Goal: Navigation & Orientation: Find specific page/section

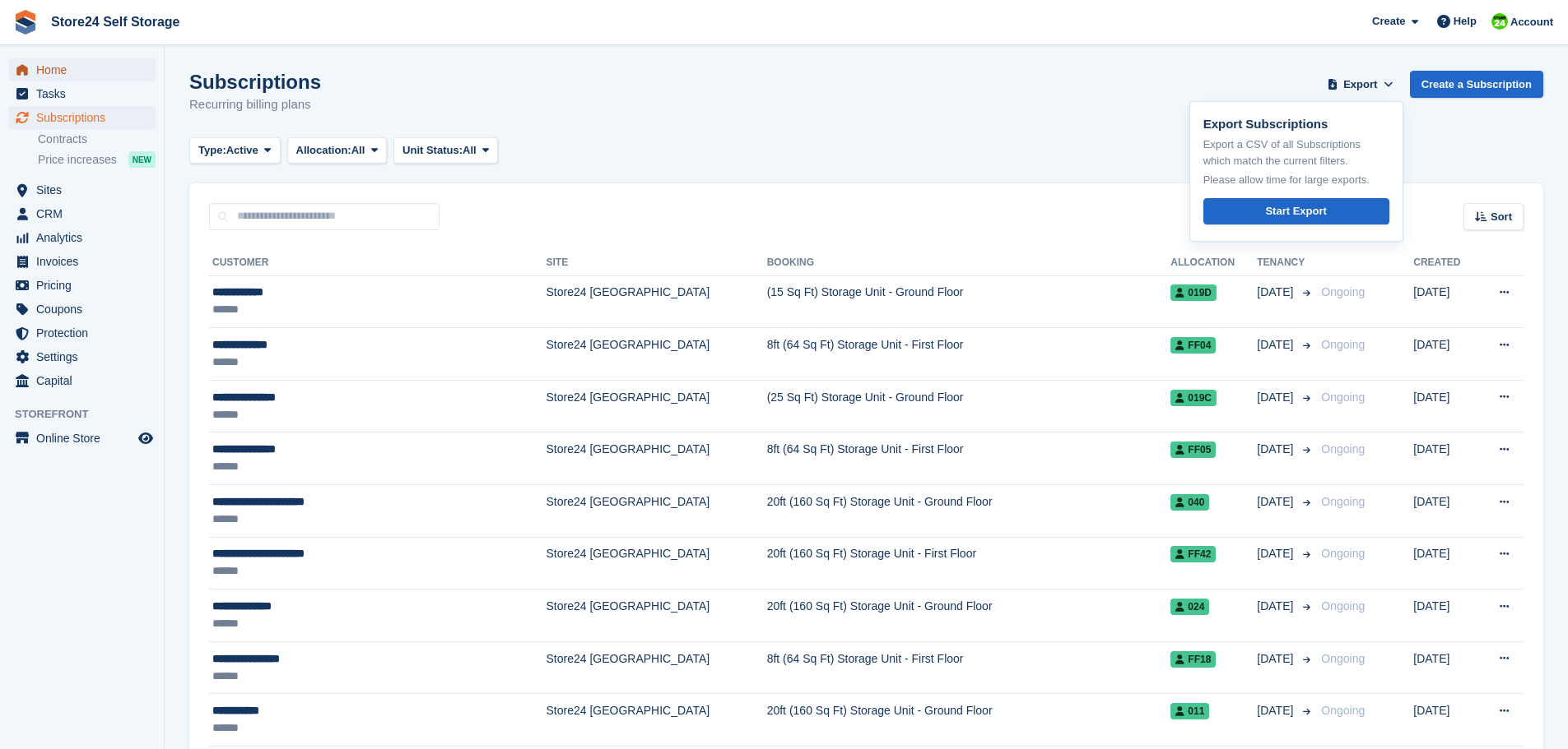
click at [47, 71] on span "Home" at bounding box center [86, 70] width 99 height 23
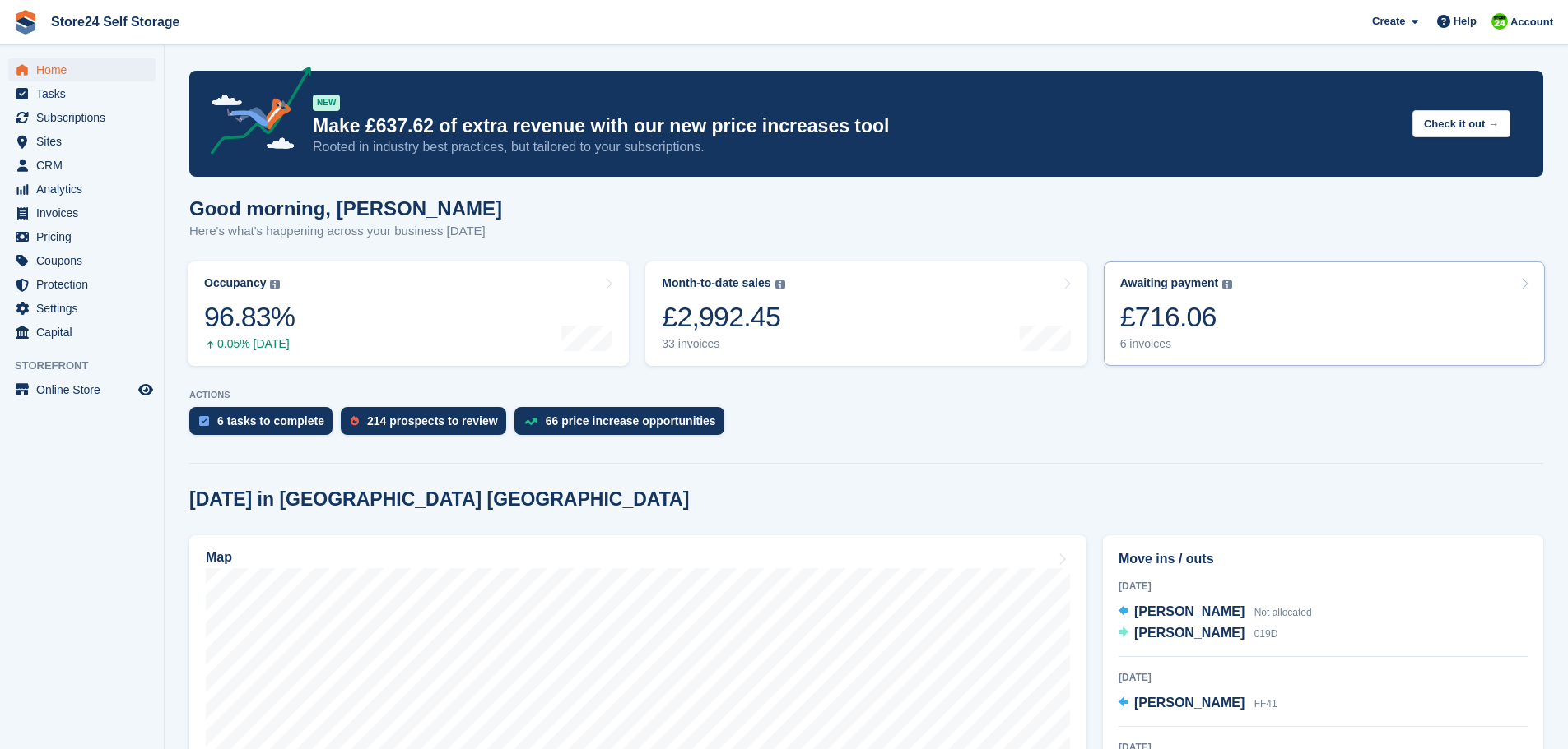
click at [1166, 321] on div "£716.06" at bounding box center [1177, 317] width 113 height 34
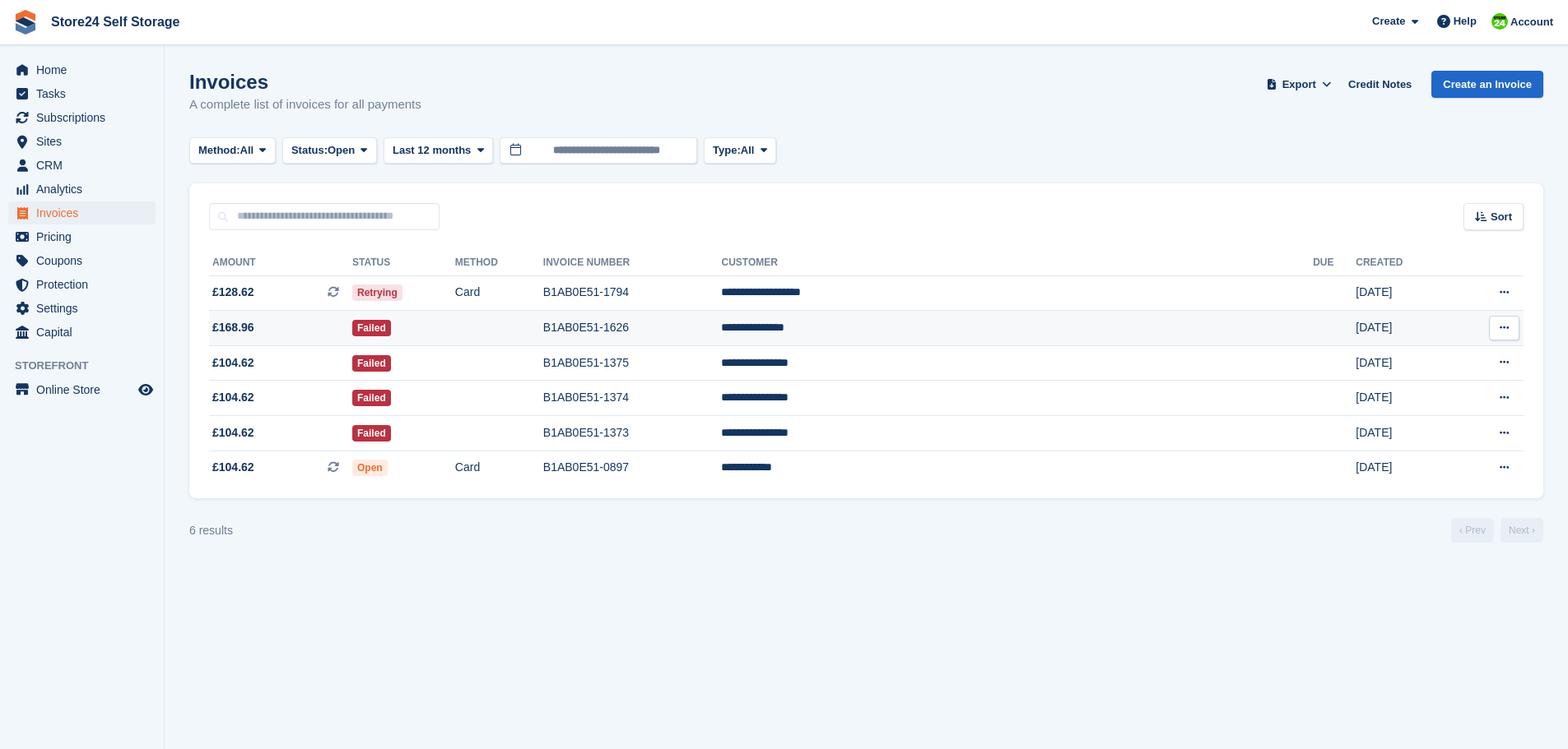
click at [722, 327] on td "B1AB0E51-1626" at bounding box center [632, 328] width 179 height 36
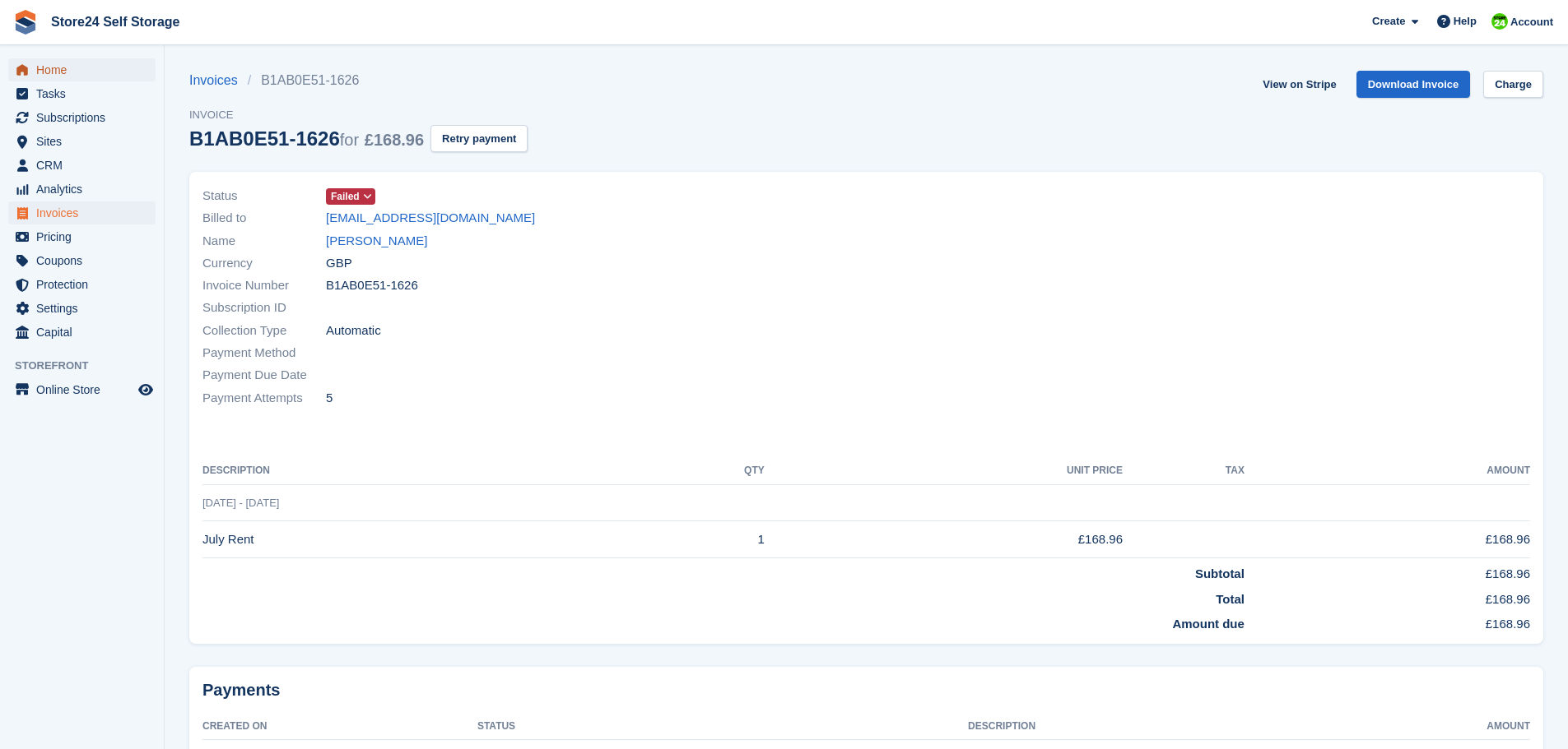
click at [67, 72] on span "Home" at bounding box center [86, 70] width 99 height 23
